Goal: Information Seeking & Learning: Learn about a topic

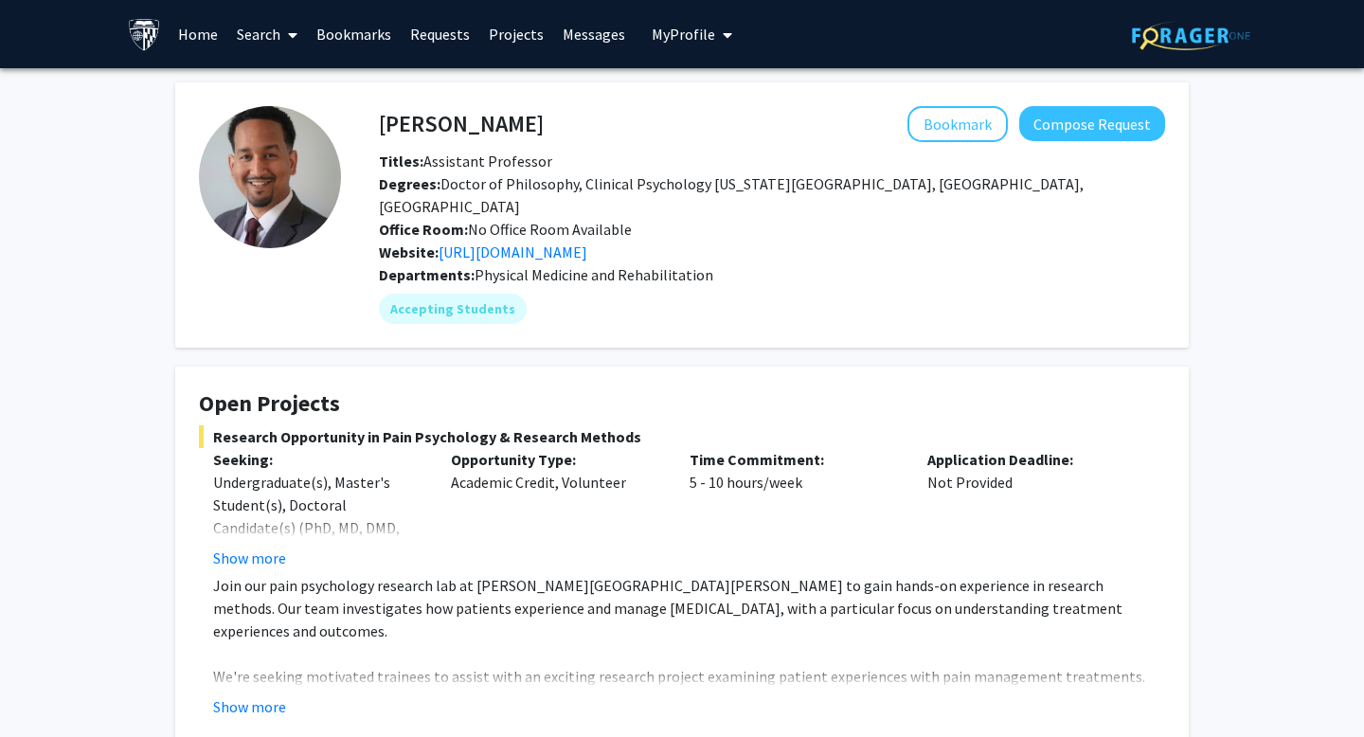
click at [490, 496] on div "Opportunity Type: Academic Credit, Volunteer" at bounding box center [556, 508] width 238 height 121
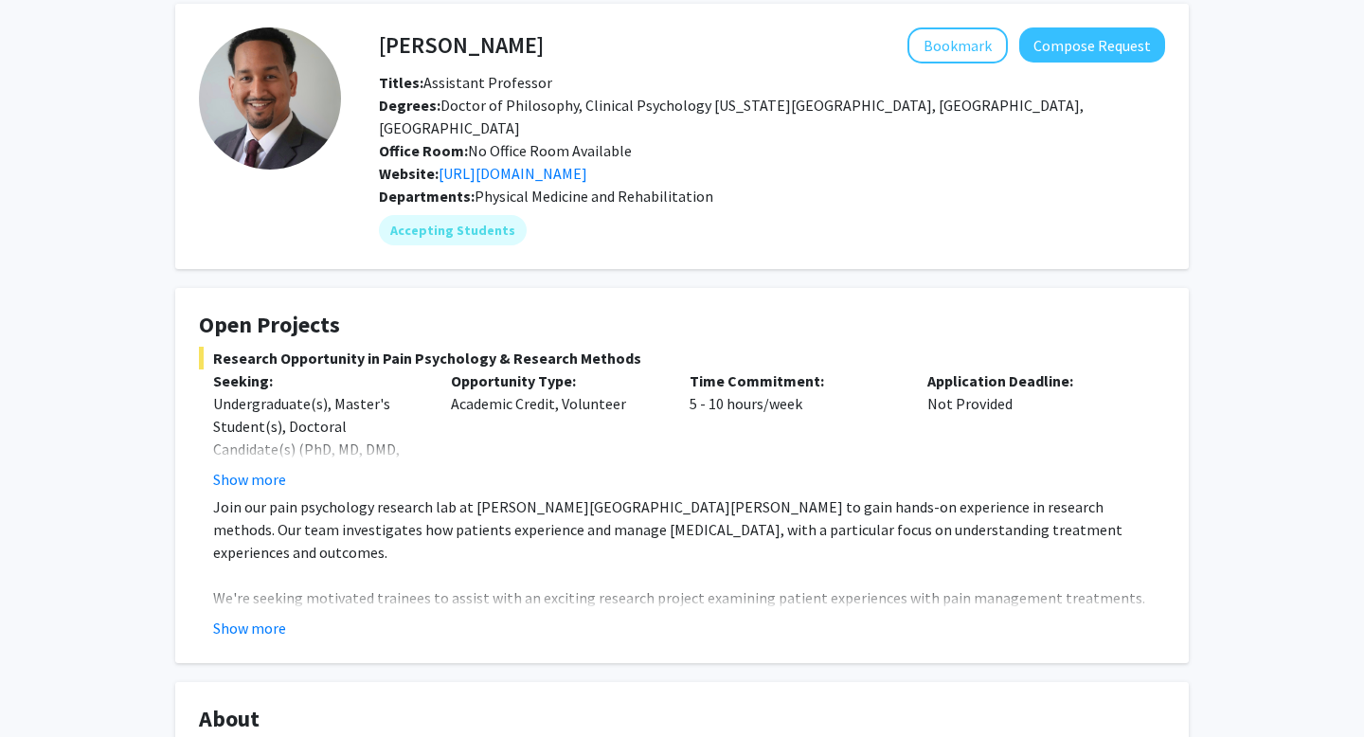
scroll to position [82, 0]
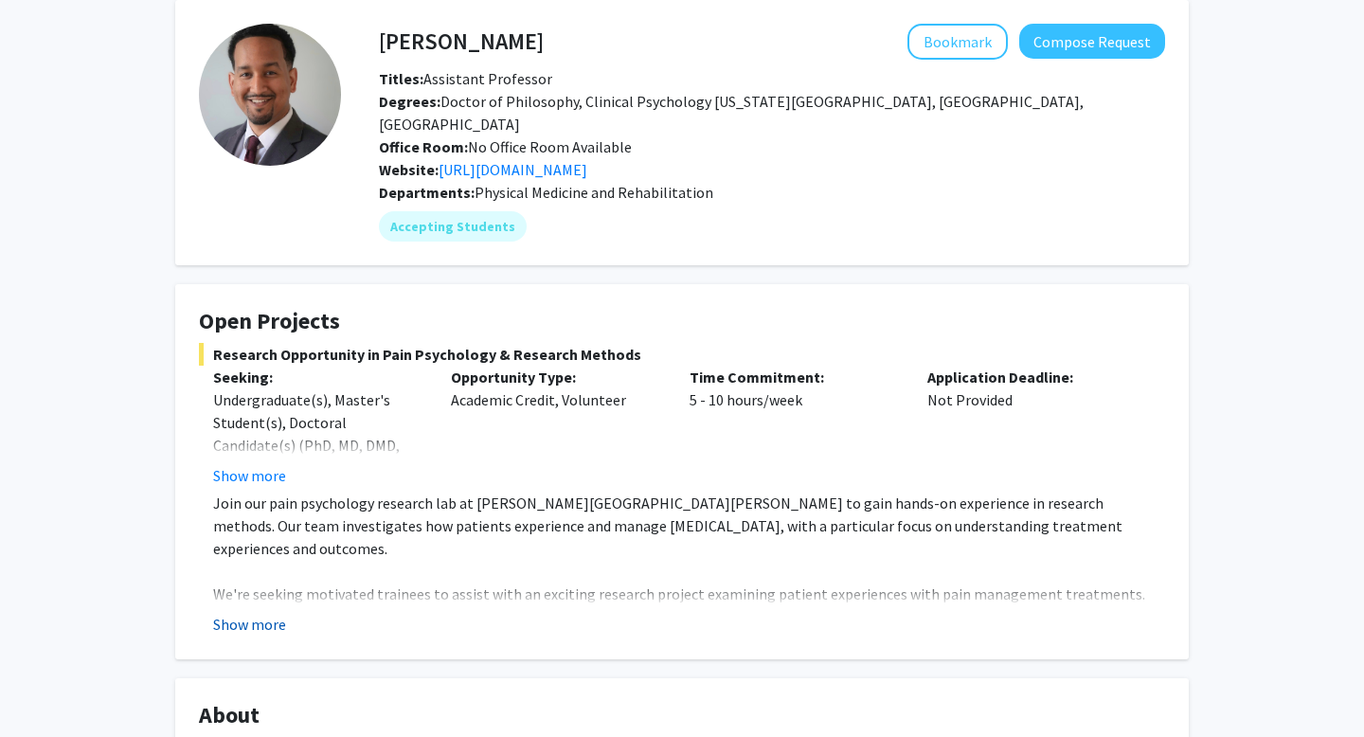
click at [264, 613] on button "Show more" at bounding box center [249, 624] width 73 height 23
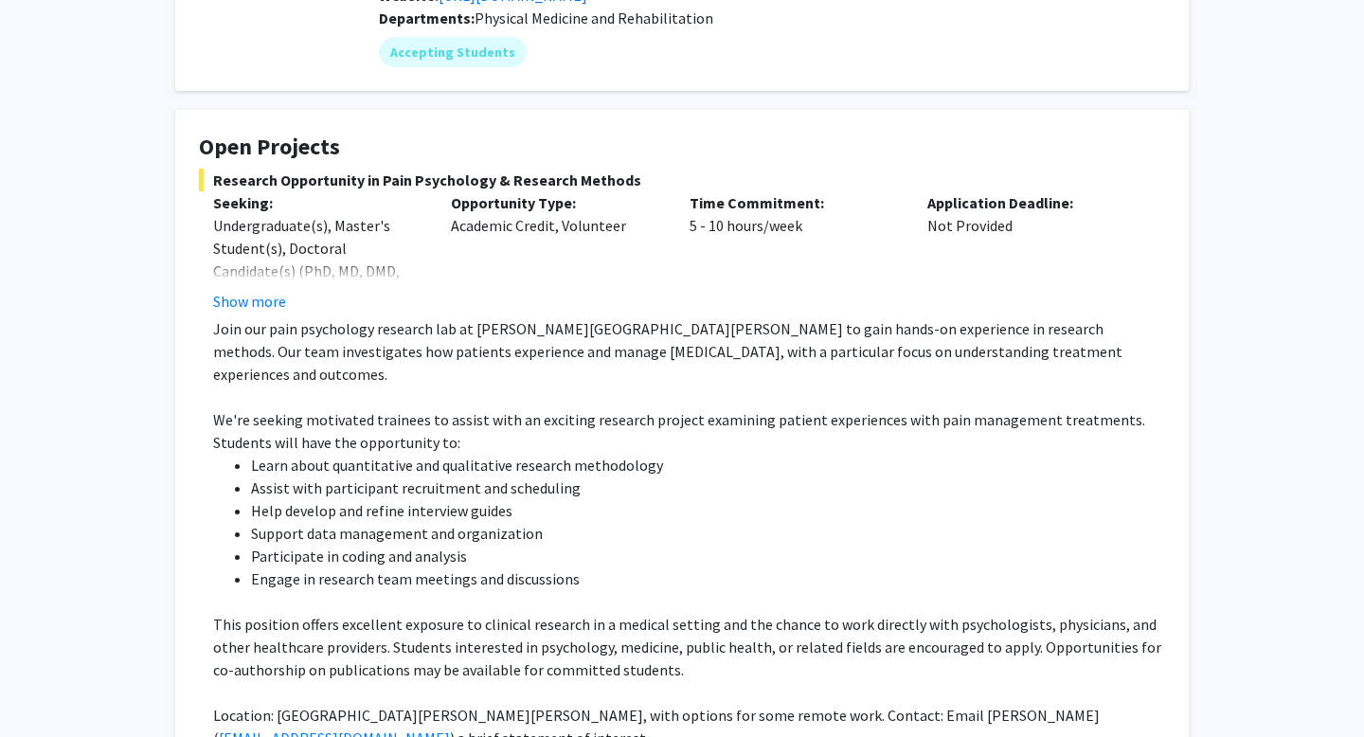
scroll to position [263, 0]
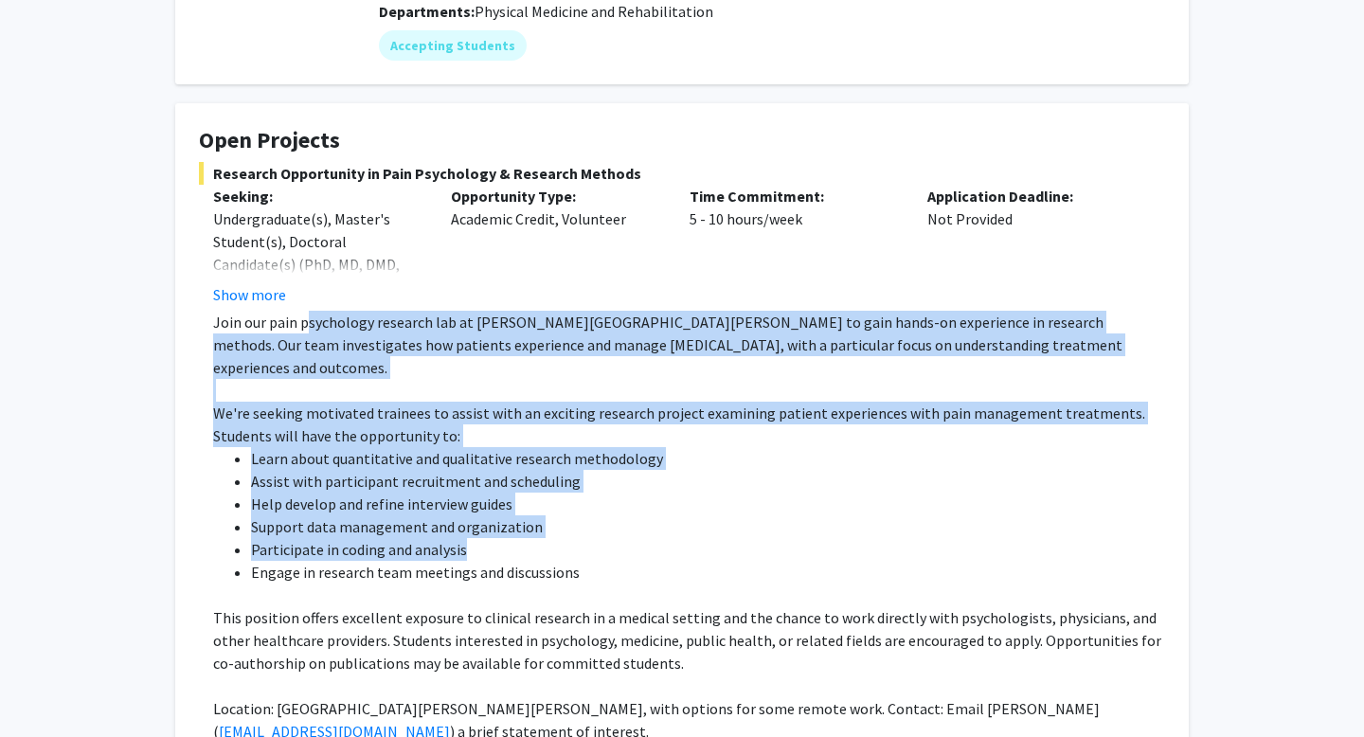
drag, startPoint x: 306, startPoint y: 289, endPoint x: 622, endPoint y: 504, distance: 382.6
click at [622, 504] on div "Join our pain psychology research lab at [PERSON_NAME][GEOGRAPHIC_DATA][PERSON_…" at bounding box center [689, 527] width 952 height 432
click at [622, 538] on li "Participate in coding and analysis" at bounding box center [708, 549] width 914 height 23
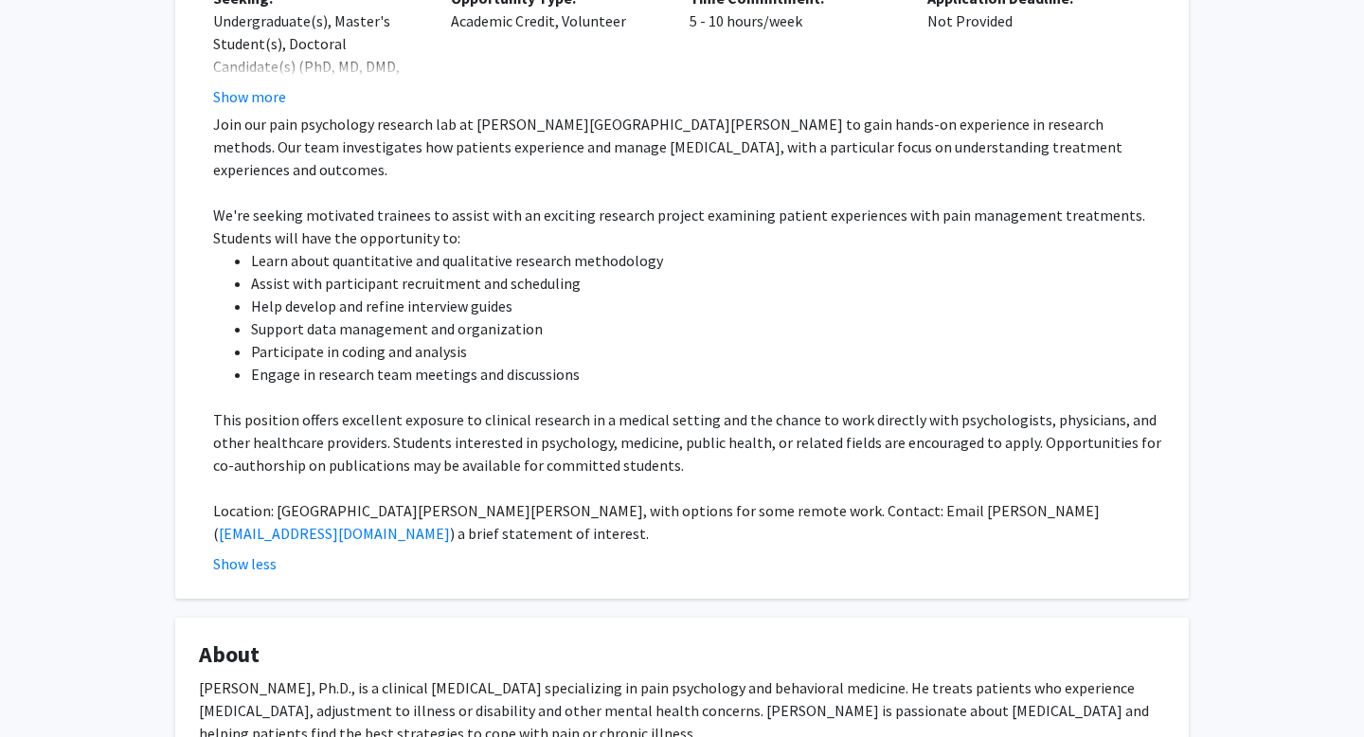
scroll to position [462, 0]
click at [238, 551] on button "Show less" at bounding box center [244, 562] width 63 height 23
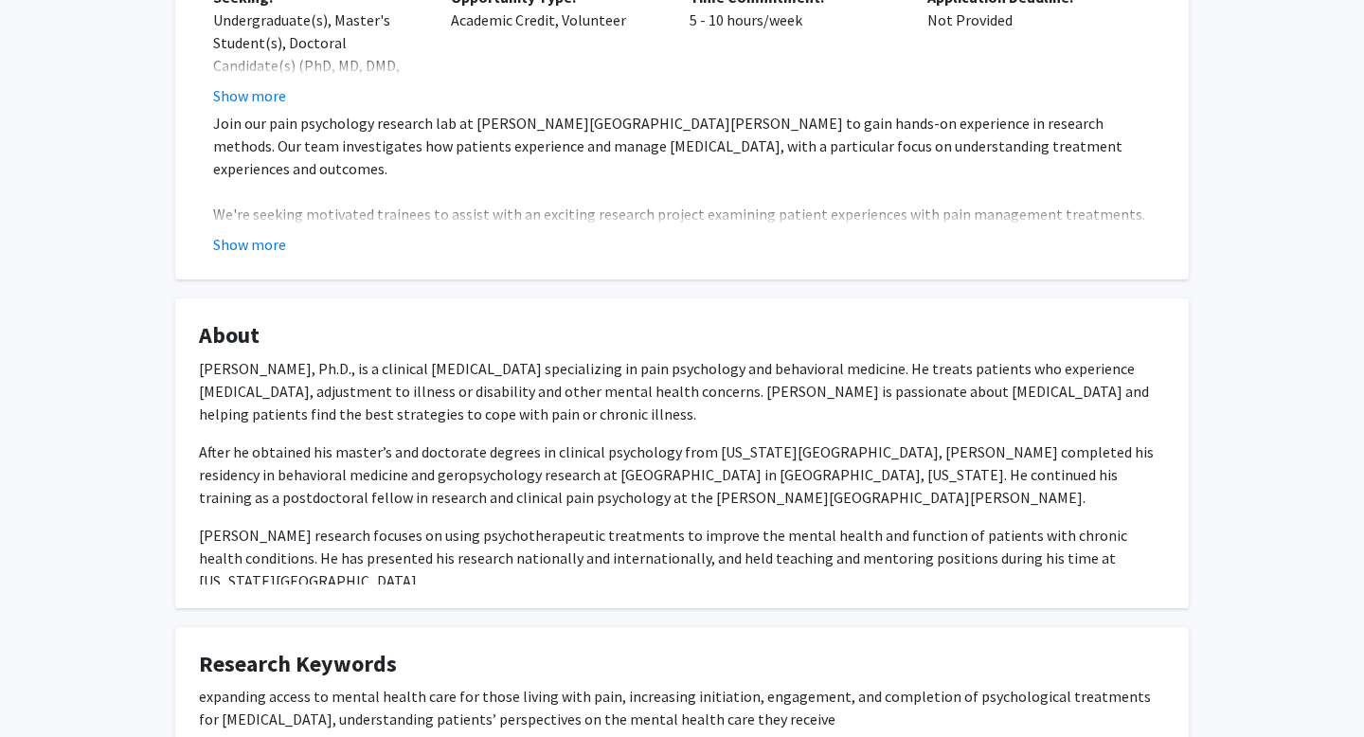
scroll to position [316, 0]
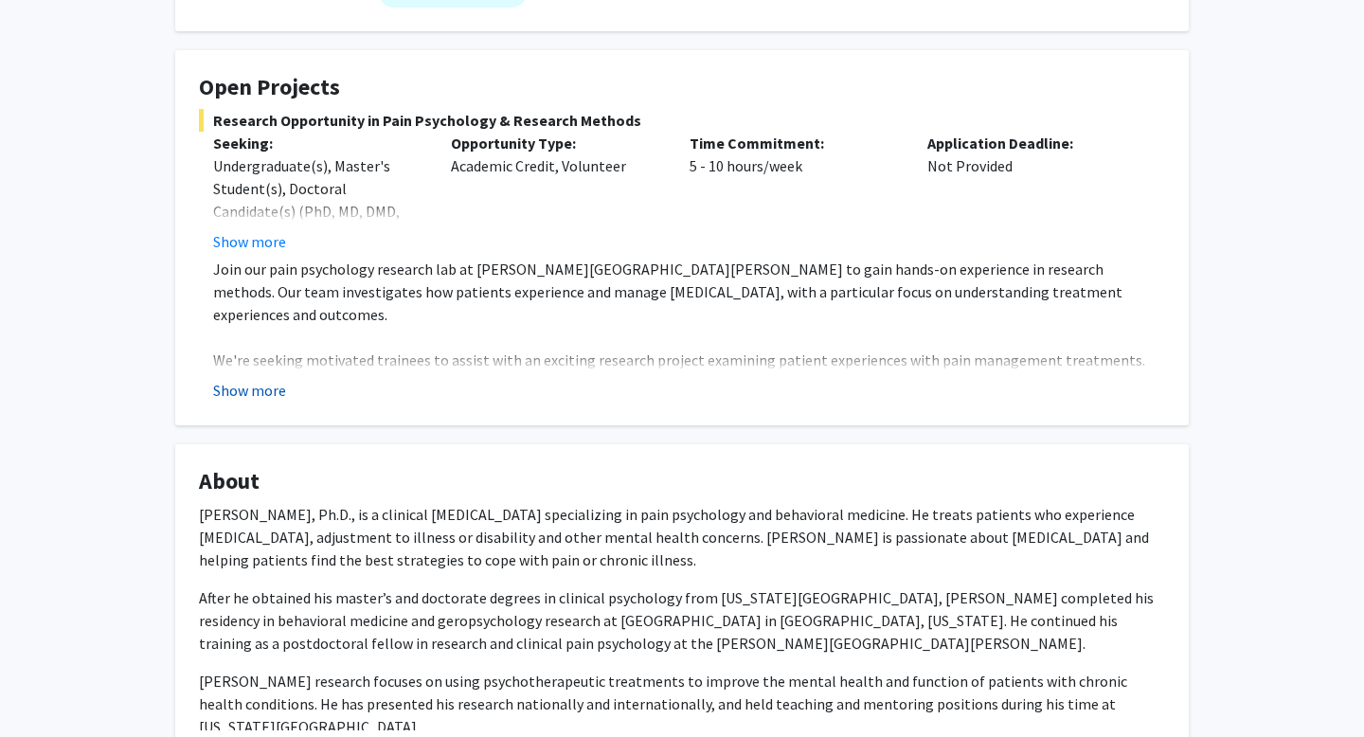
click at [228, 379] on button "Show more" at bounding box center [249, 390] width 73 height 23
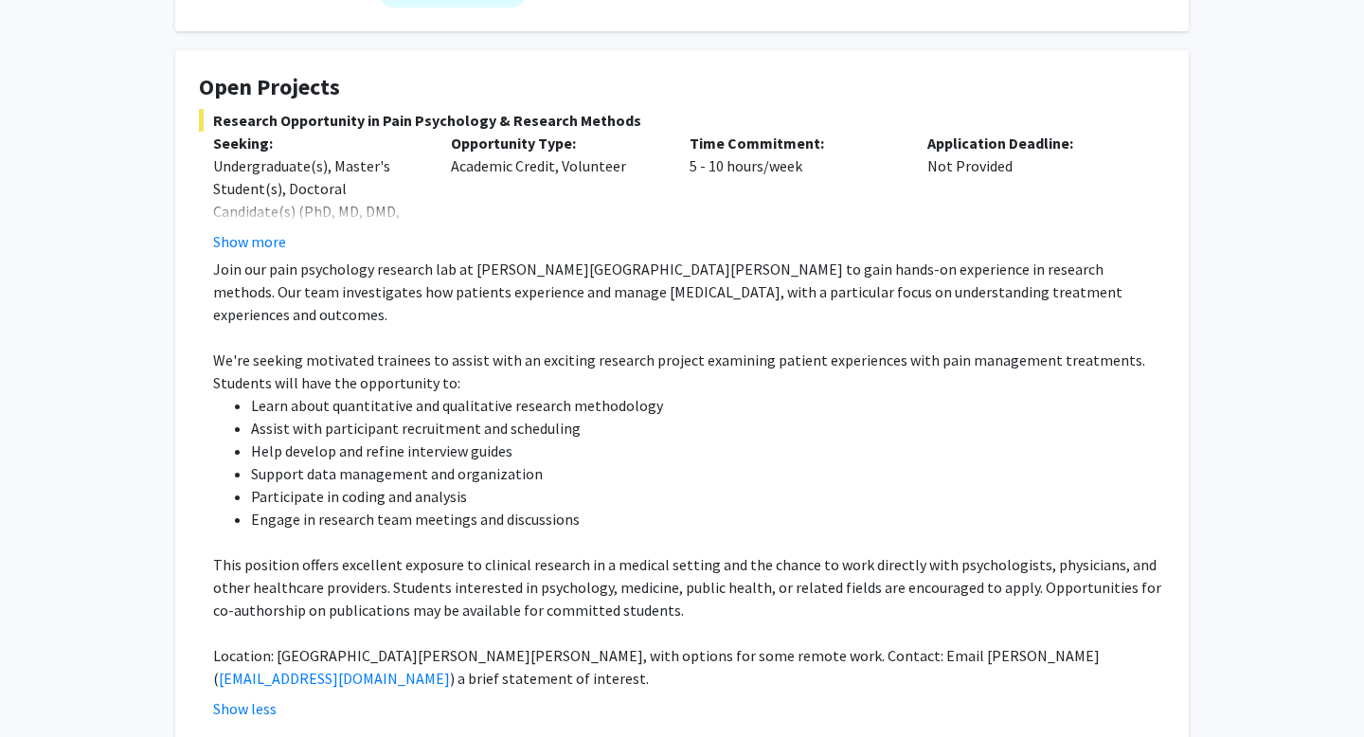
click at [464, 349] on p "We're seeking motivated trainees to assist with an exciting research project ex…" at bounding box center [689, 371] width 952 height 45
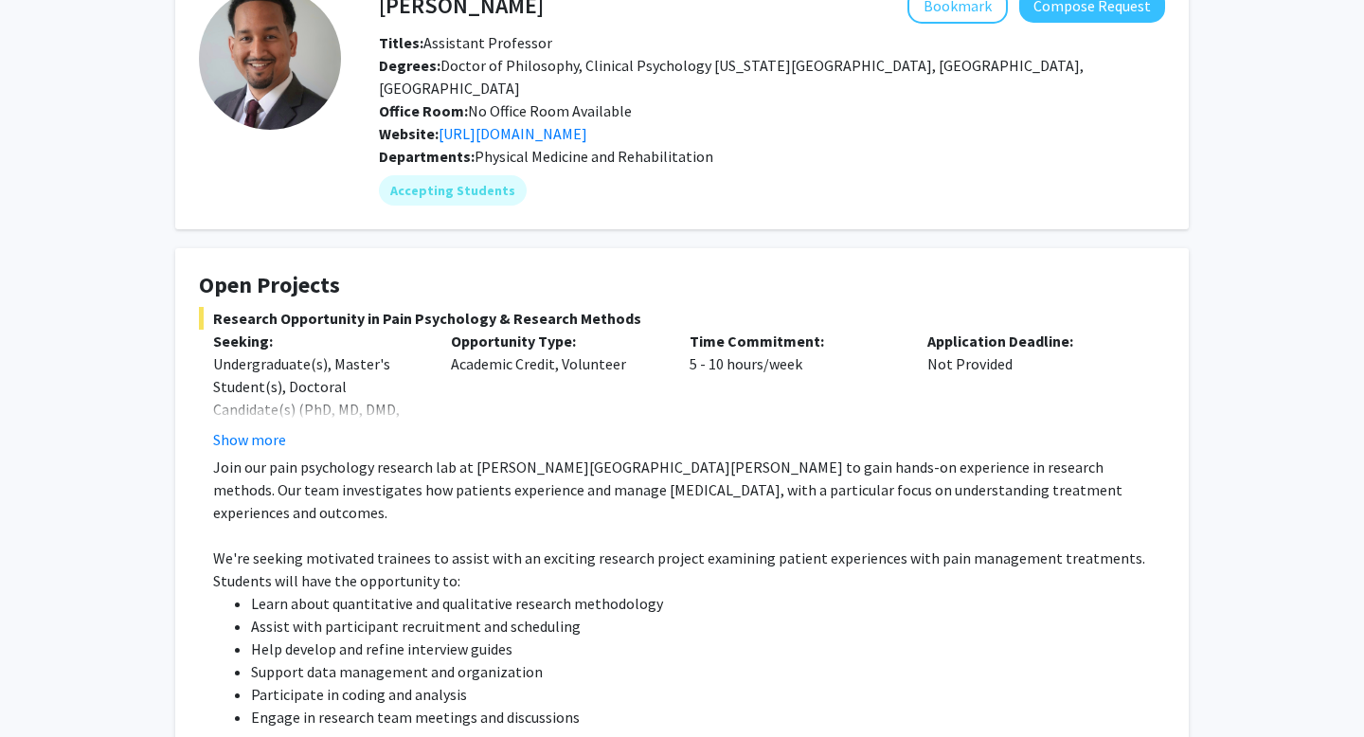
scroll to position [83, 0]
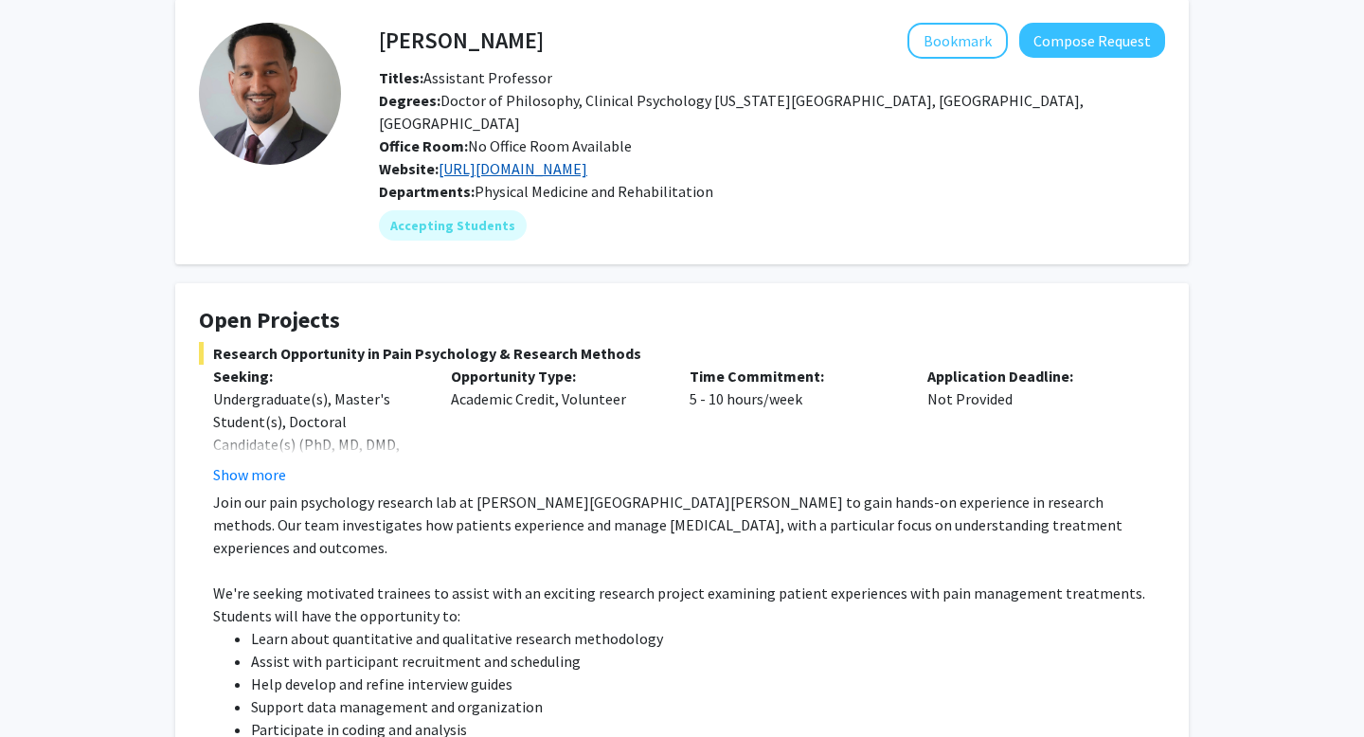
click at [529, 159] on link "[URL][DOMAIN_NAME]" at bounding box center [513, 168] width 149 height 19
